Goal: Check status: Check status

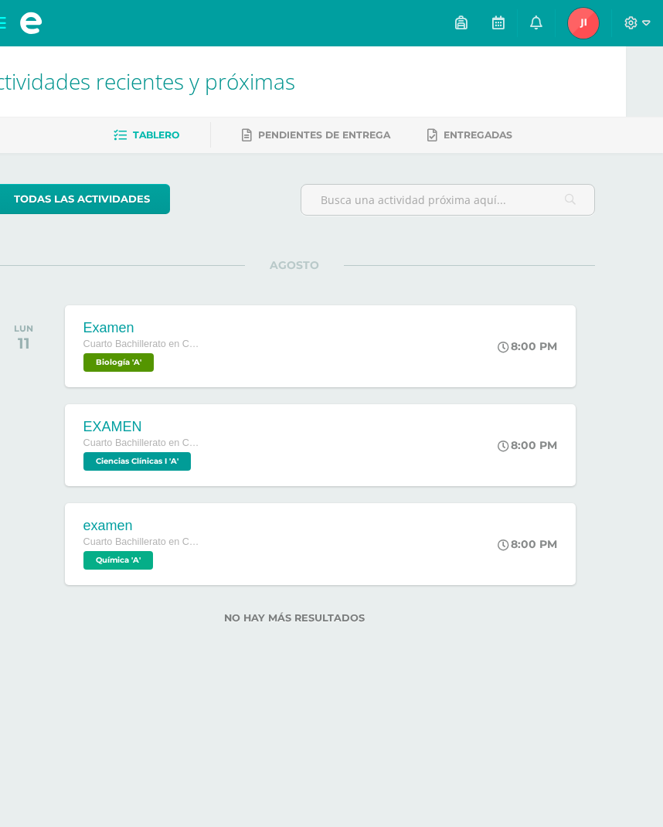
scroll to position [0, 35]
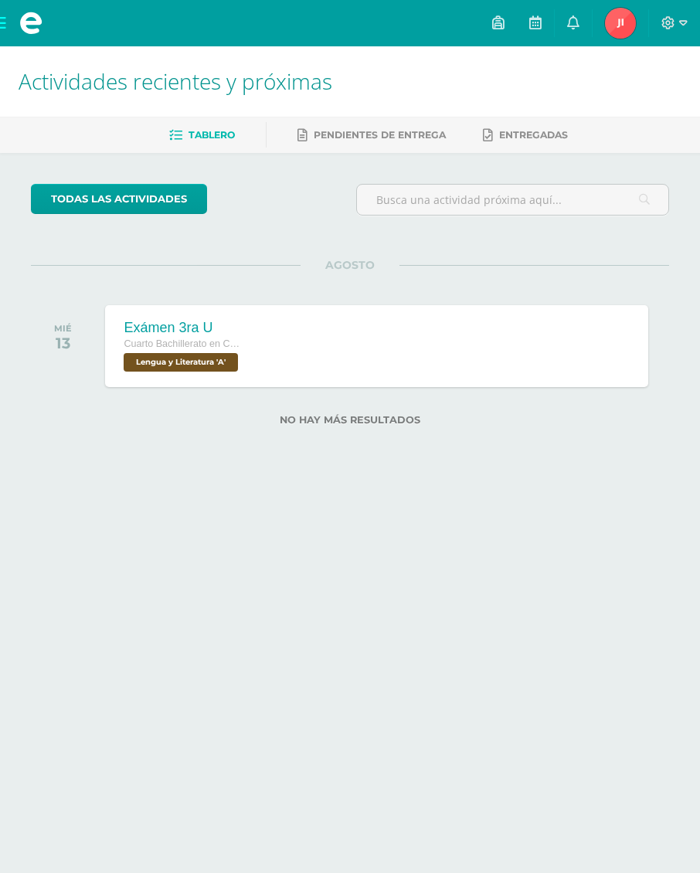
click at [236, 358] on span "Lengua y Literatura 'A'" at bounding box center [181, 362] width 114 height 19
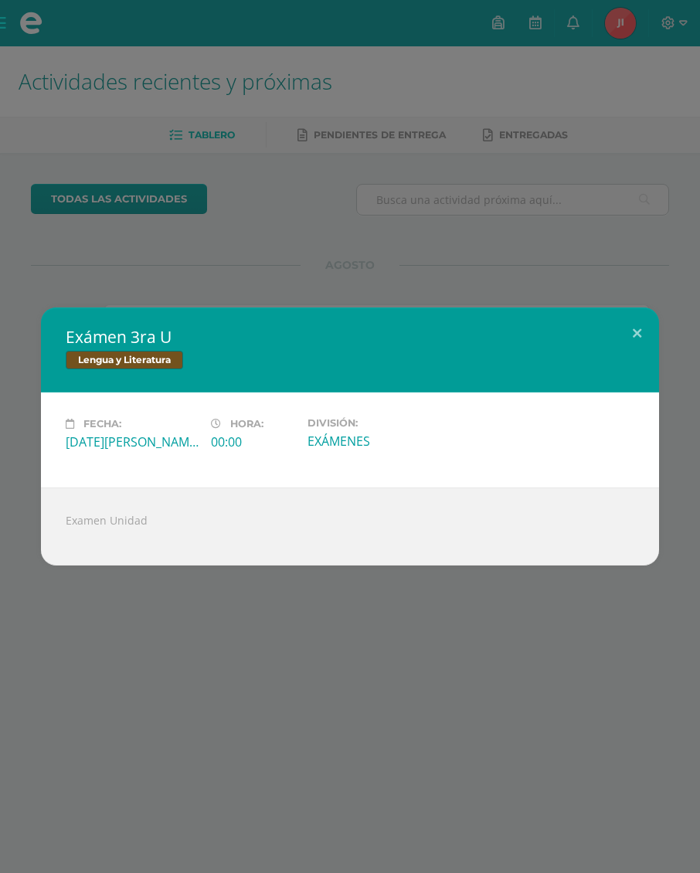
click at [533, 244] on div "Exámen 3ra U Lengua y Literatura Fecha: [DATE][PERSON_NAME] Hora: 00:00 Divisió…" at bounding box center [350, 436] width 700 height 873
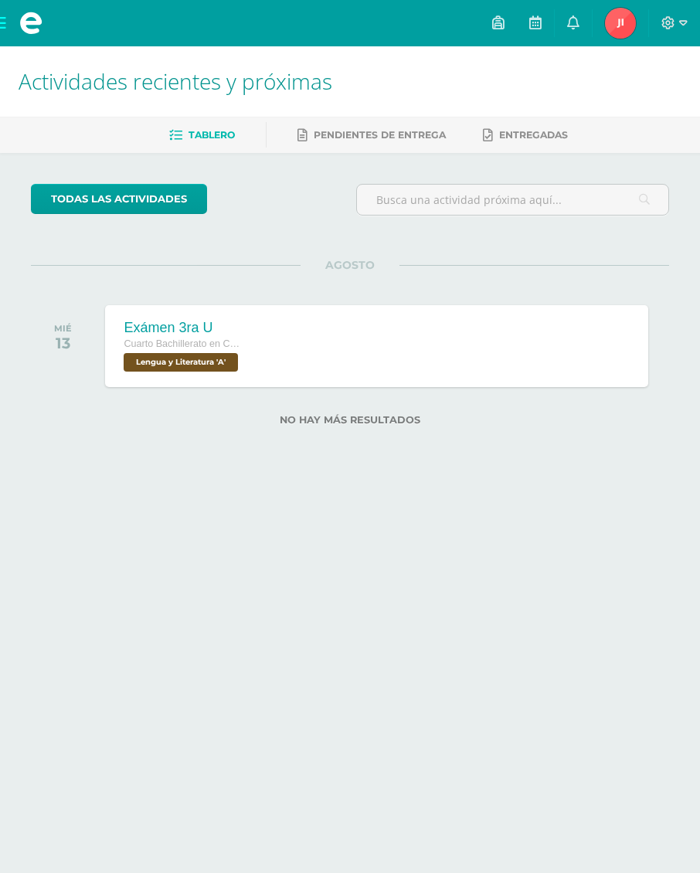
click at [620, 18] on img at bounding box center [620, 23] width 31 height 31
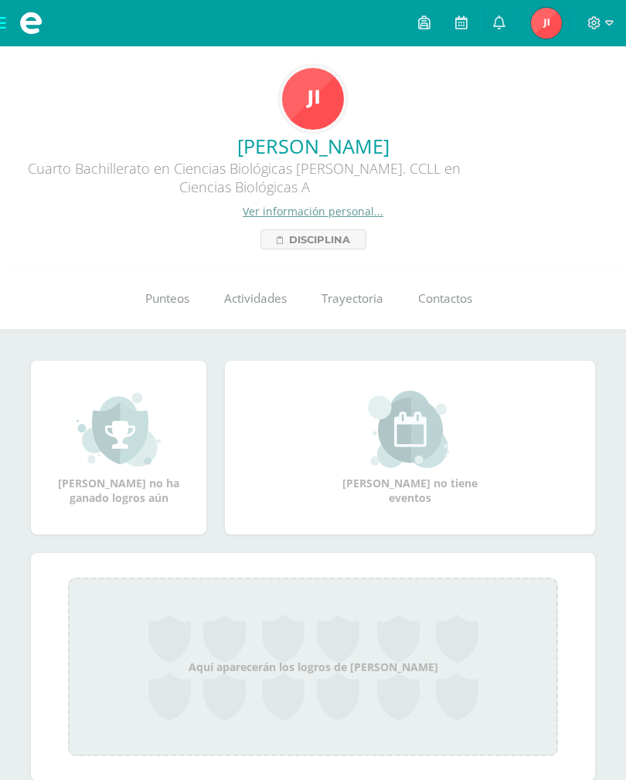
click at [174, 306] on span "Punteos" at bounding box center [167, 299] width 44 height 16
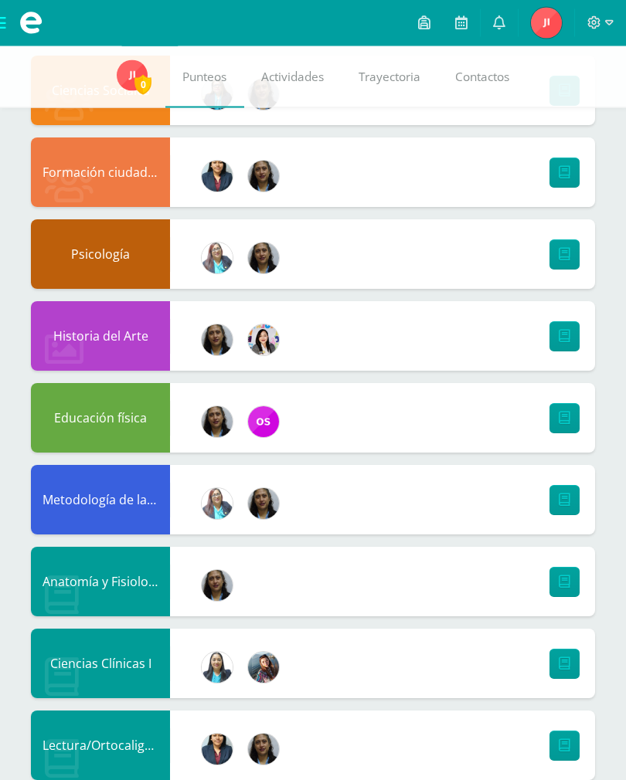
scroll to position [885, 0]
